Goal: Transaction & Acquisition: Obtain resource

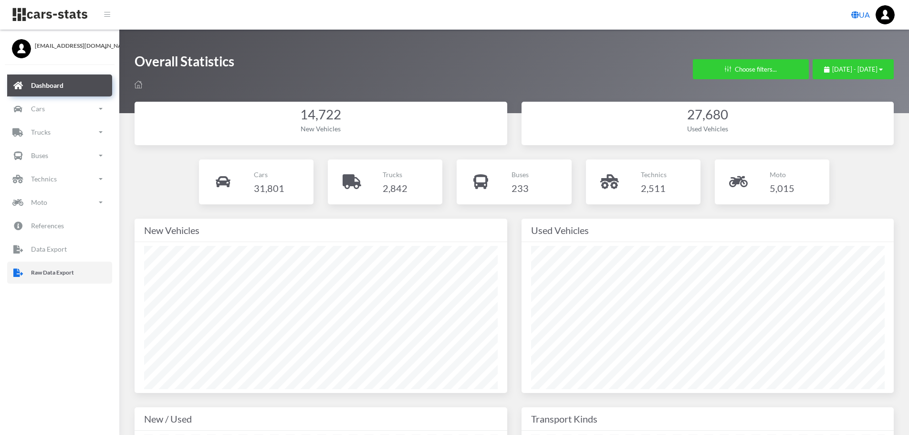
click at [69, 277] on p "Raw Data Export" at bounding box center [52, 272] width 43 height 10
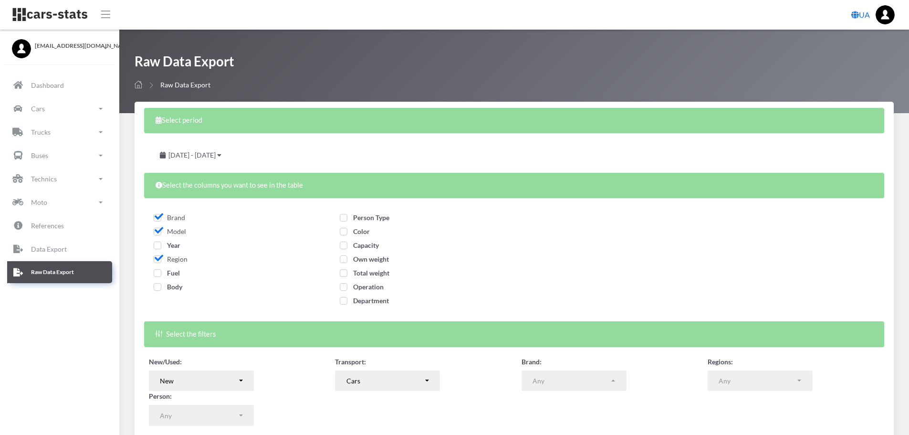
select select
drag, startPoint x: 160, startPoint y: 246, endPoint x: 159, endPoint y: 260, distance: 13.9
click at [160, 246] on span "Year" at bounding box center [167, 245] width 27 height 8
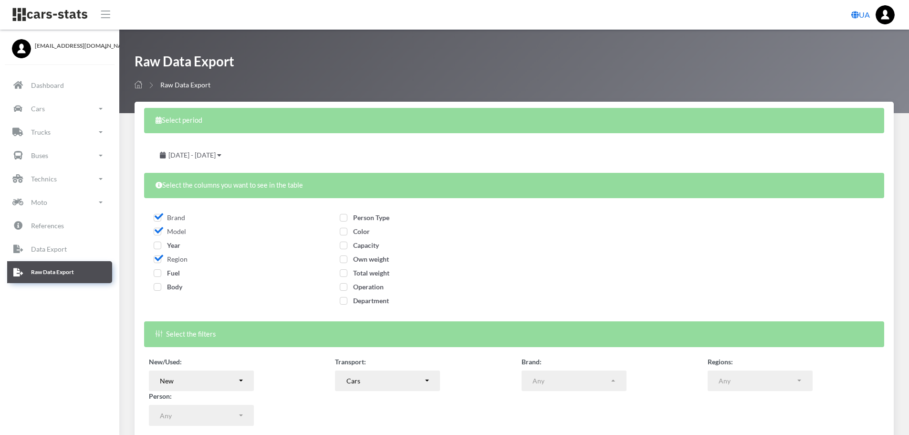
checkbox input "true"
click at [156, 272] on span "Fuel" at bounding box center [167, 273] width 26 height 8
checkbox input "true"
click at [159, 286] on span "Body" at bounding box center [168, 286] width 29 height 8
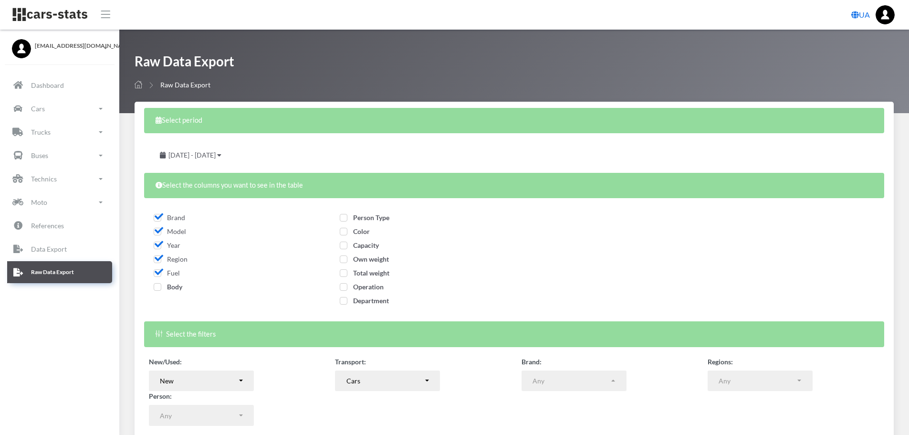
checkbox input "true"
click at [338, 216] on div "Person Type Color" at bounding box center [421, 260] width 172 height 106
click at [347, 221] on label "Person Type" at bounding box center [365, 217] width 50 height 10
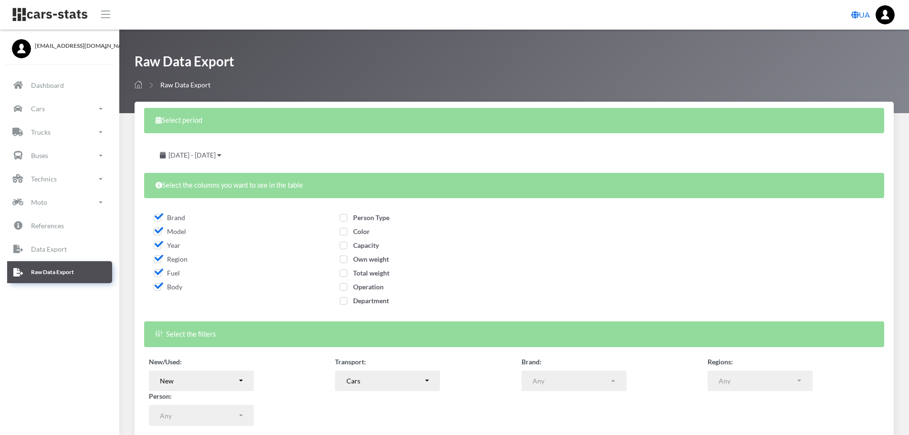
checkbox input "true"
click at [346, 235] on label "Color" at bounding box center [355, 231] width 30 height 10
checkbox input "true"
click at [342, 243] on span "Capacity" at bounding box center [359, 245] width 39 height 8
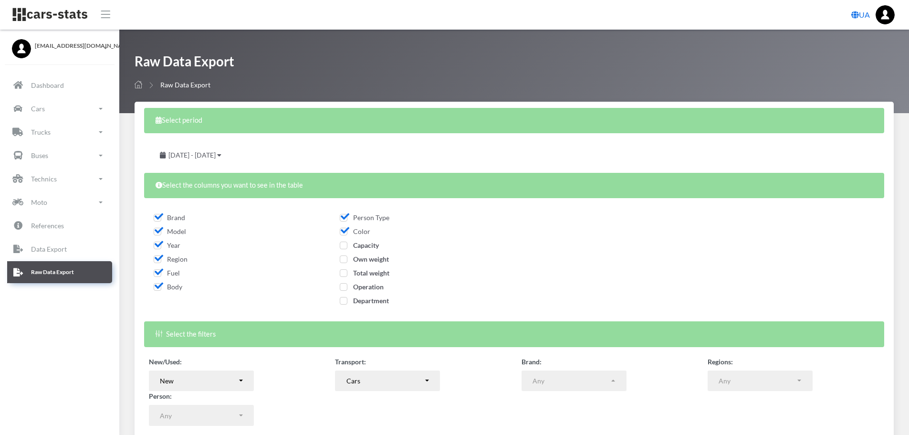
checkbox input "true"
click at [345, 258] on span "Own weight" at bounding box center [364, 259] width 49 height 8
checkbox input "true"
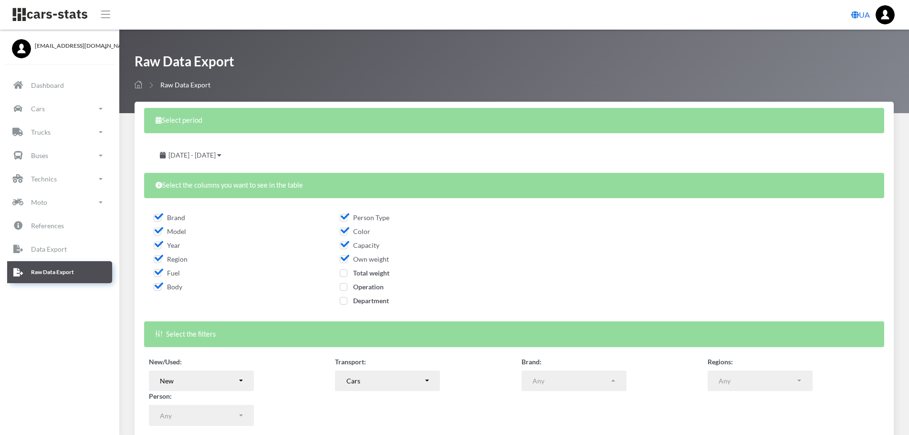
click at [346, 275] on span "Total weight" at bounding box center [365, 273] width 50 height 8
checkbox input "true"
click at [345, 288] on span "Operation" at bounding box center [362, 286] width 44 height 8
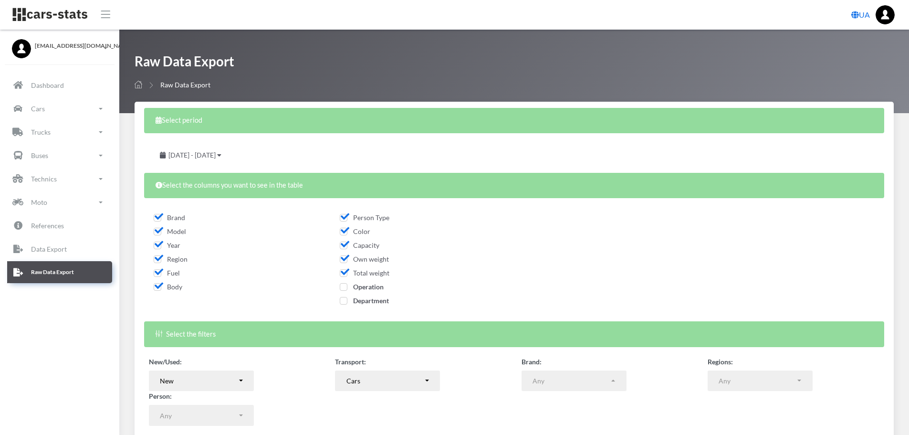
checkbox input "true"
click at [344, 299] on span "Department" at bounding box center [364, 300] width 49 height 8
checkbox input "true"
click at [216, 158] on span "August 19, 2025 - September 18, 2025" at bounding box center [191, 155] width 47 height 8
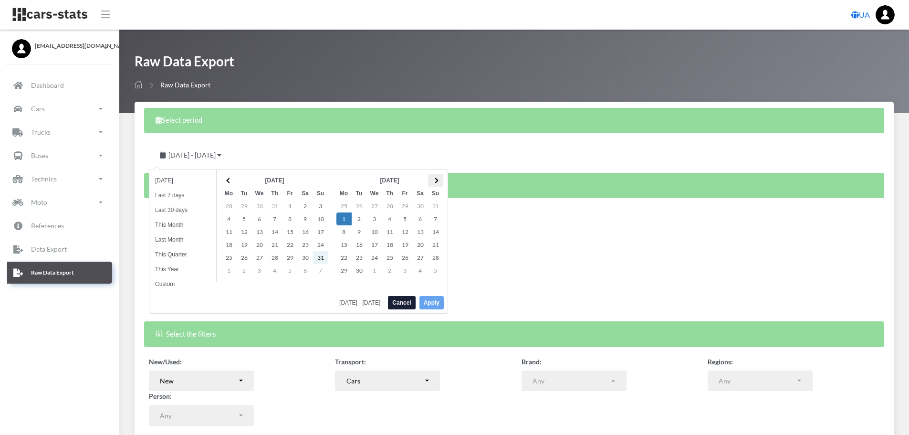
click at [435, 179] on span at bounding box center [435, 179] width 5 height 5
click at [431, 300] on button "Apply" at bounding box center [431, 302] width 24 height 13
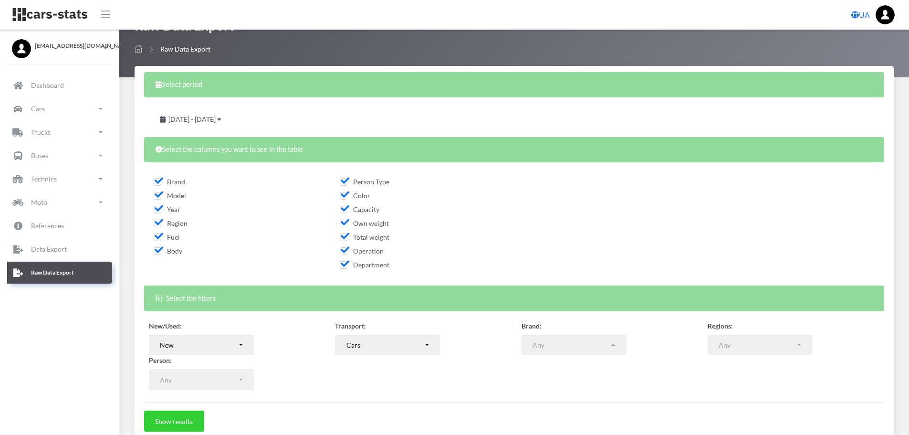
scroll to position [77, 0]
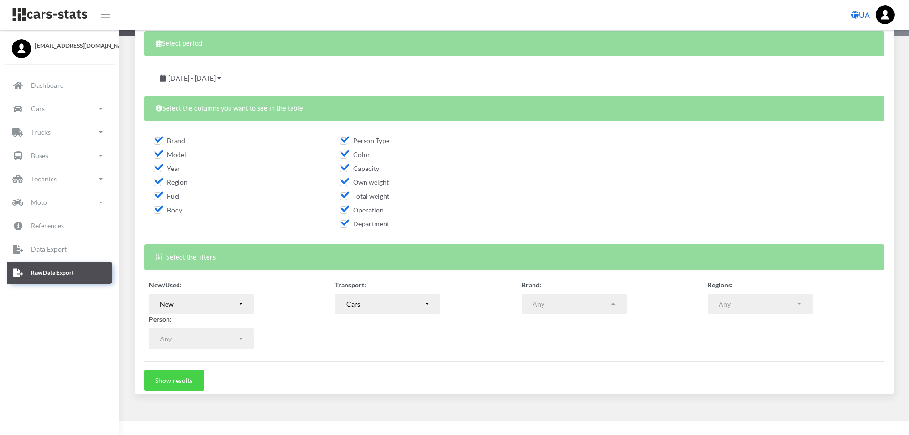
click at [189, 374] on button "Show results" at bounding box center [174, 379] width 60 height 21
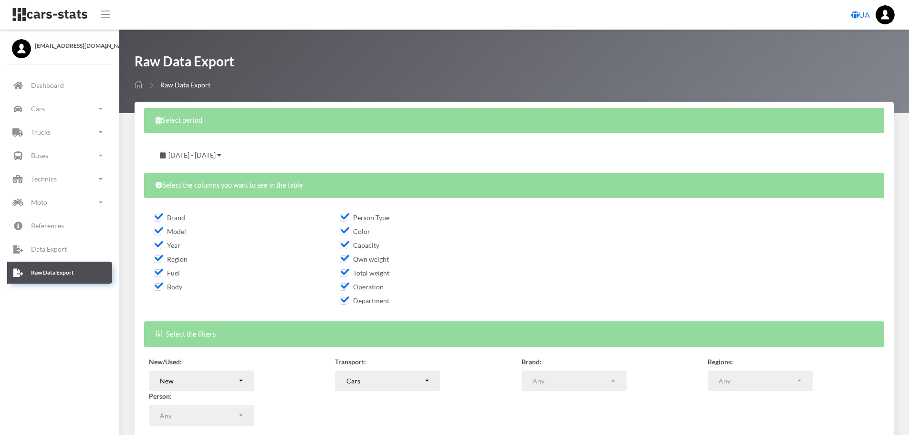
select select
select select "50"
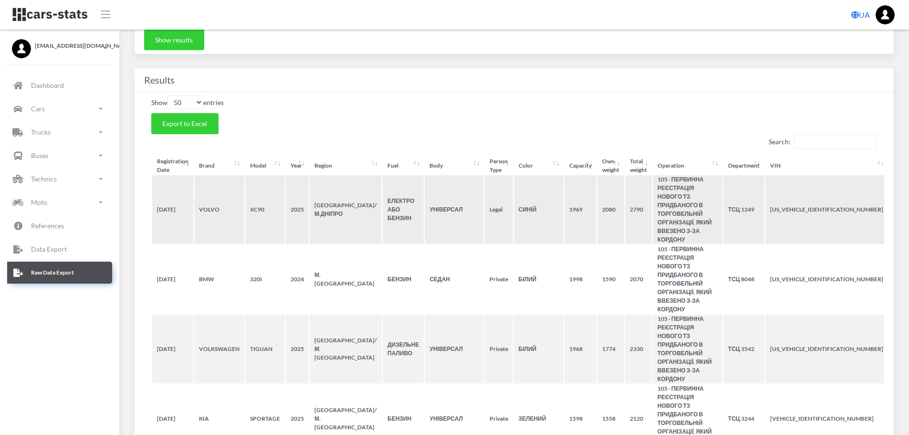
scroll to position [429, 0]
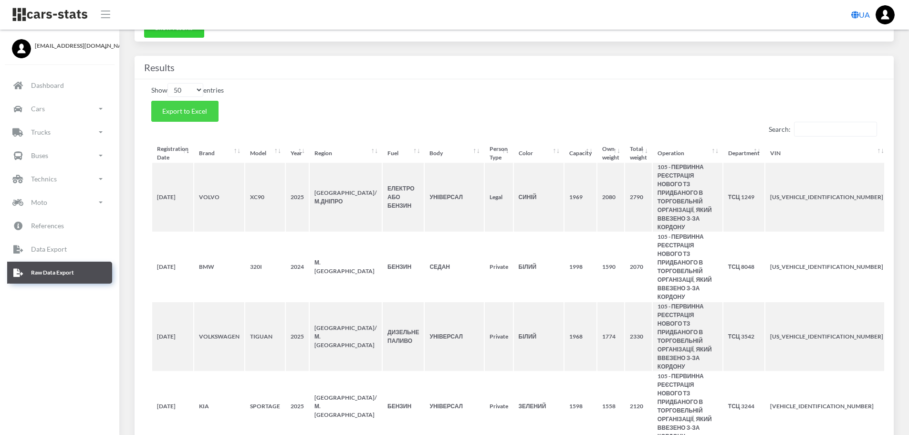
click at [168, 106] on button "Export to Excel" at bounding box center [184, 111] width 67 height 21
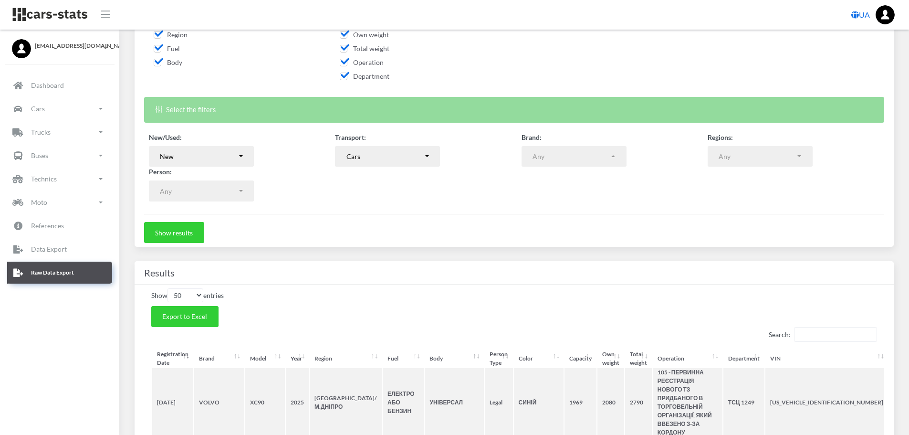
scroll to position [219, 0]
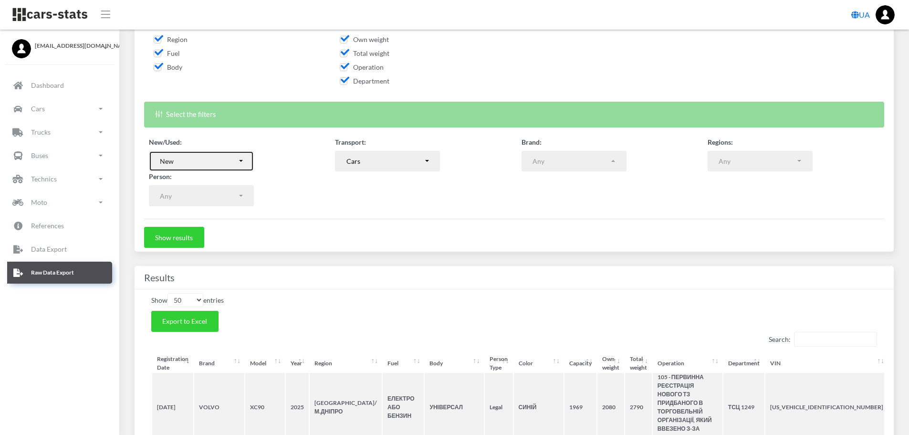
click at [245, 161] on button "New" at bounding box center [201, 161] width 105 height 21
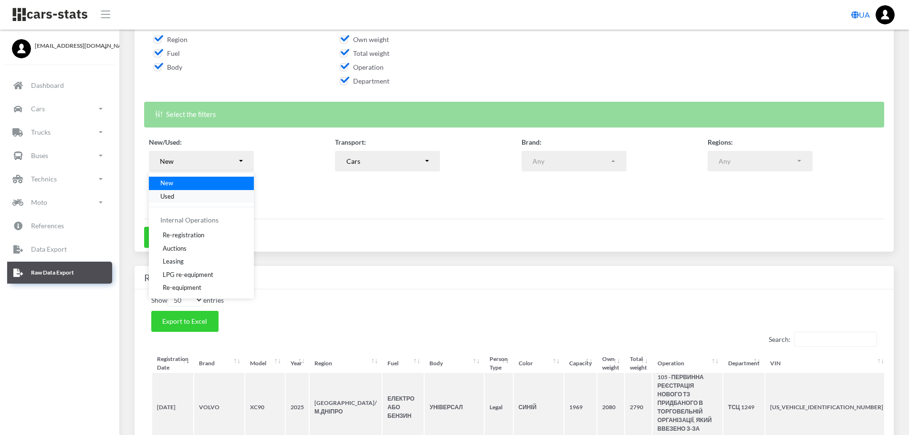
click at [175, 198] on link "Used" at bounding box center [201, 195] width 105 height 13
select select "used-import"
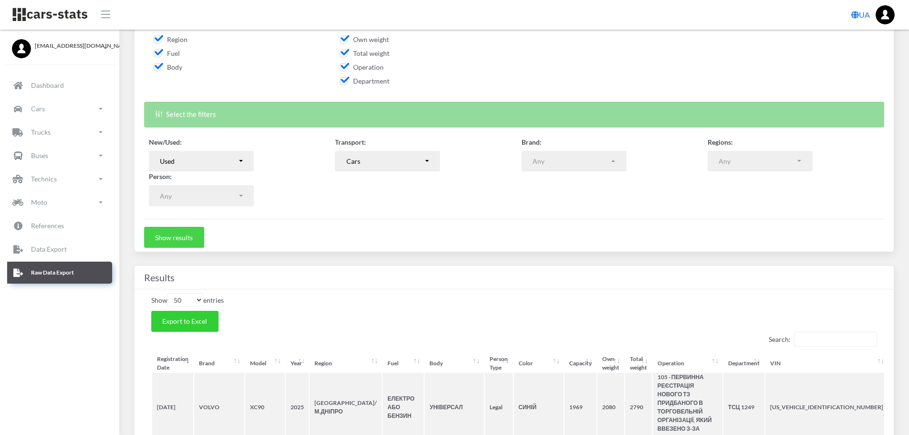
click at [175, 238] on button "Show results" at bounding box center [174, 237] width 60 height 21
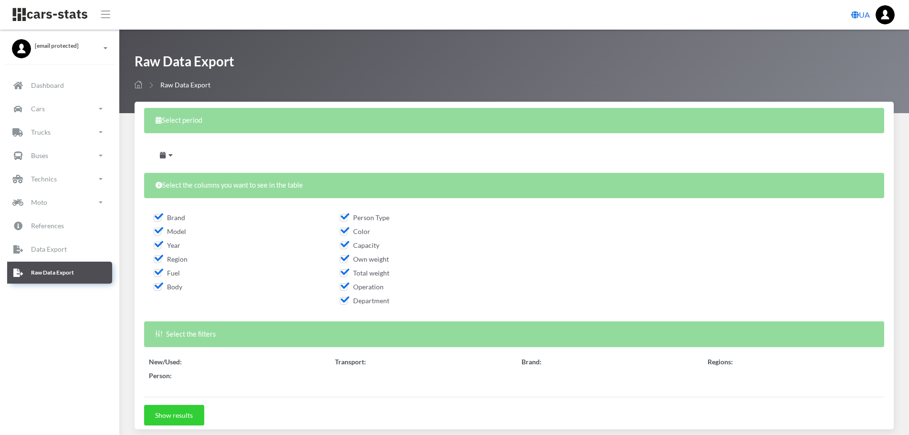
select select
select select "50"
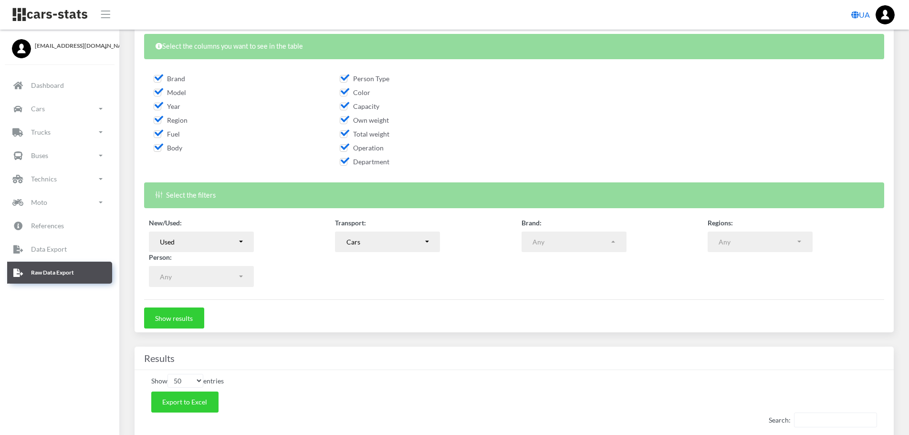
scroll to position [191, 0]
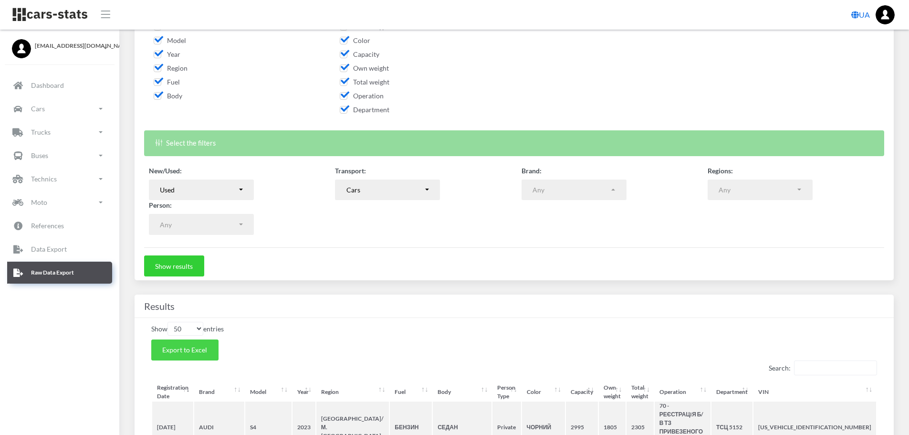
click at [191, 343] on button "Export to Excel" at bounding box center [184, 349] width 67 height 21
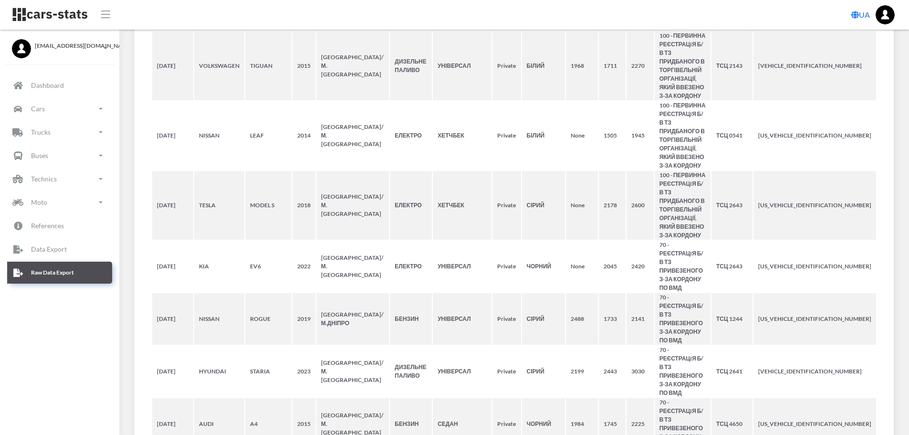
scroll to position [2369, 0]
